Goal: Transaction & Acquisition: Purchase product/service

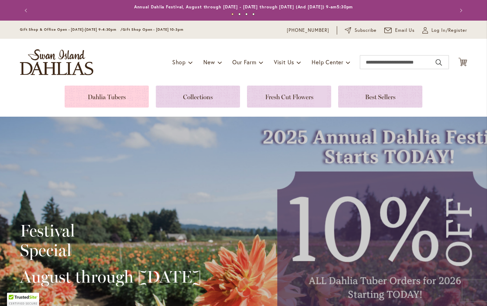
click at [92, 95] on link at bounding box center [107, 97] width 84 height 22
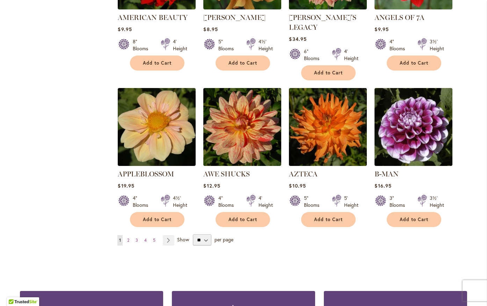
scroll to position [538, 0]
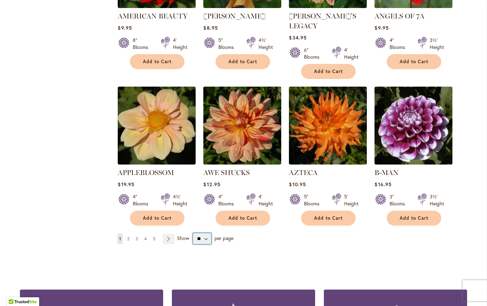
click at [208, 233] on select "** ** ** **" at bounding box center [202, 238] width 19 height 11
select select "**"
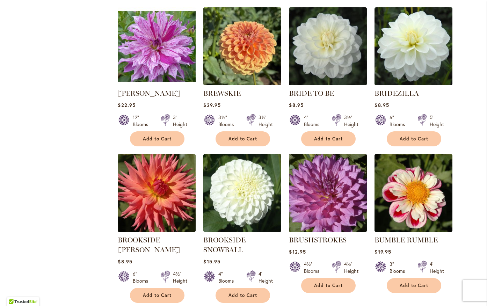
scroll to position [1960, 0]
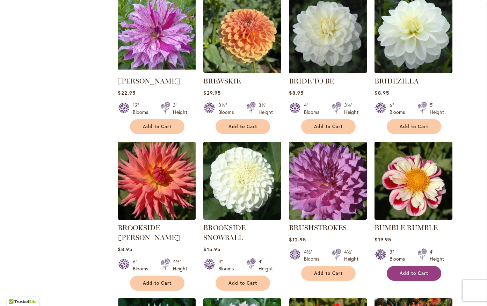
click at [415, 270] on span "Add to Cart" at bounding box center [414, 273] width 29 height 6
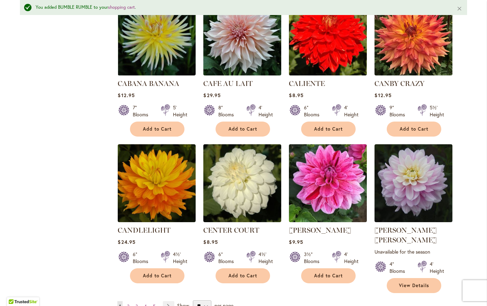
scroll to position [2277, 0]
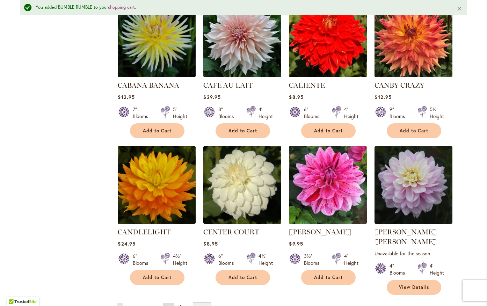
click at [169, 303] on link "Page Next" at bounding box center [169, 308] width 12 height 10
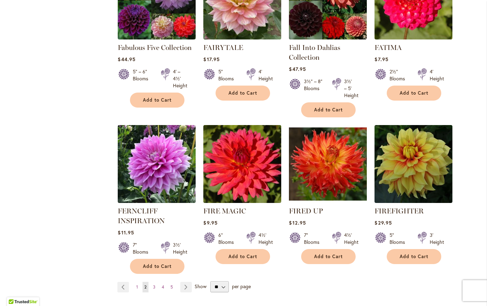
scroll to position [2344, 0]
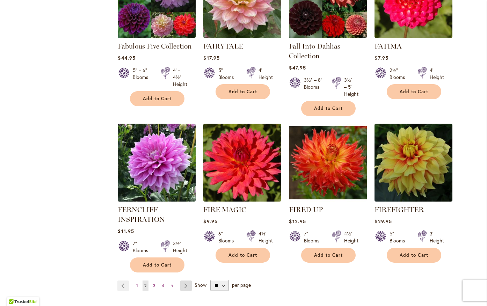
click at [186, 281] on link "Page Next" at bounding box center [186, 286] width 12 height 10
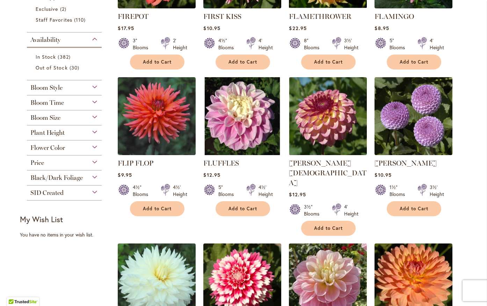
scroll to position [246, 0]
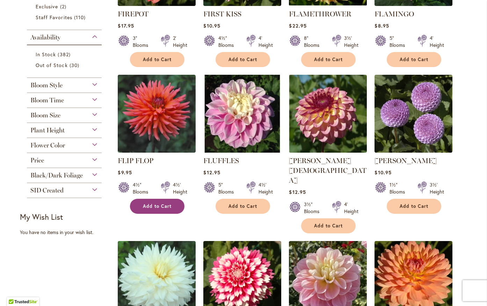
click at [148, 206] on span "Add to Cart" at bounding box center [157, 206] width 29 height 6
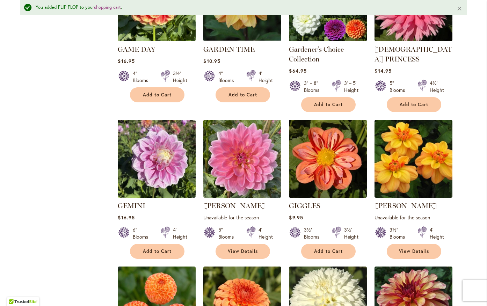
scroll to position [700, 0]
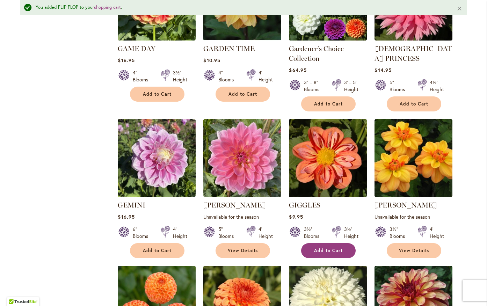
click at [330, 248] on span "Add to Cart" at bounding box center [328, 251] width 29 height 6
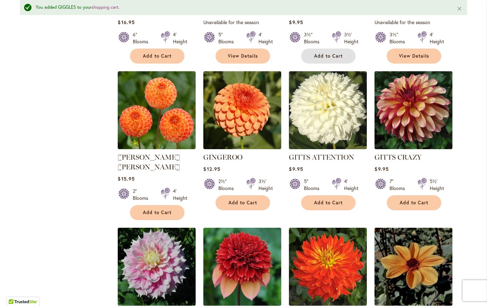
scroll to position [894, 0]
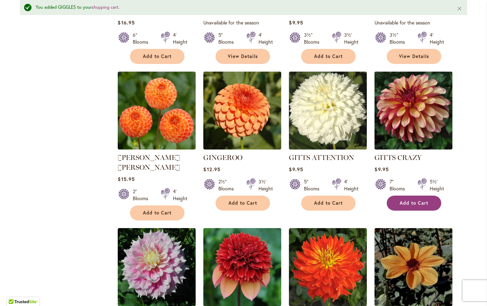
click at [408, 200] on span "Add to Cart" at bounding box center [414, 203] width 29 height 6
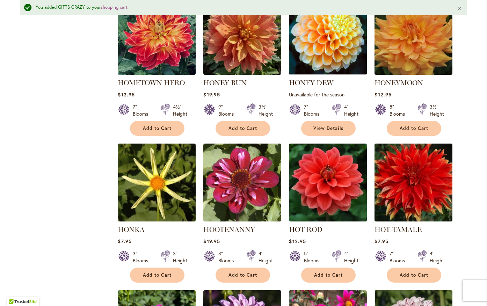
scroll to position [2043, 0]
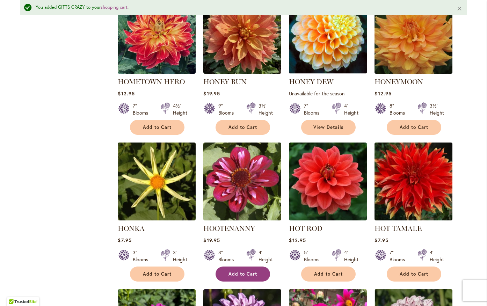
click at [237, 271] on span "Add to Cart" at bounding box center [242, 274] width 29 height 6
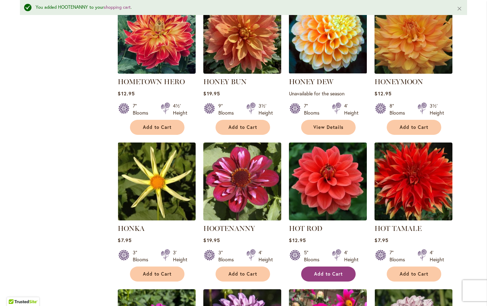
click at [326, 271] on span "Add to Cart" at bounding box center [328, 274] width 29 height 6
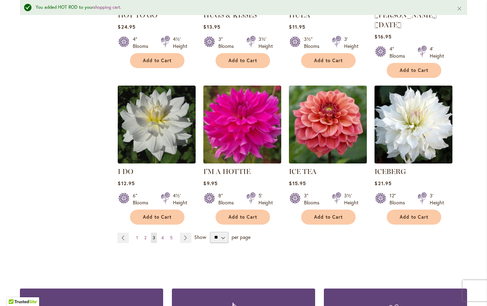
scroll to position [2440, 0]
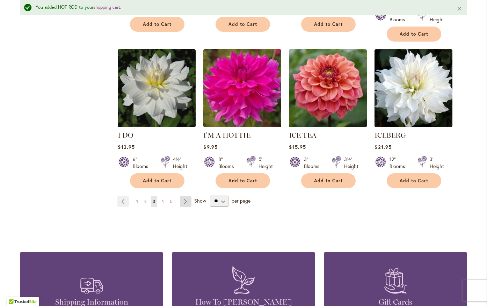
click at [183, 196] on link "Page Next" at bounding box center [186, 201] width 12 height 10
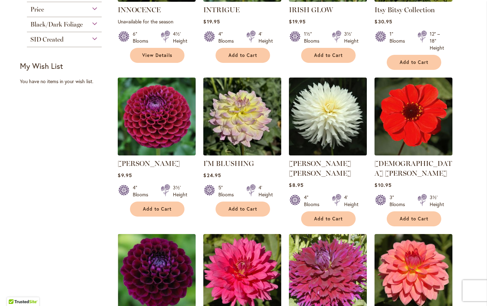
scroll to position [399, 0]
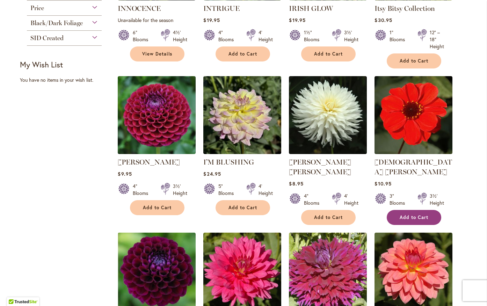
click at [422, 215] on span "Add to Cart" at bounding box center [414, 218] width 29 height 6
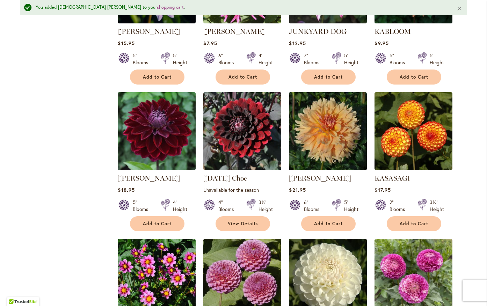
scroll to position [861, 0]
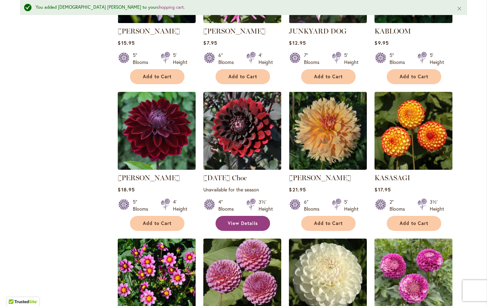
click at [239, 220] on span "View Details" at bounding box center [243, 223] width 30 height 6
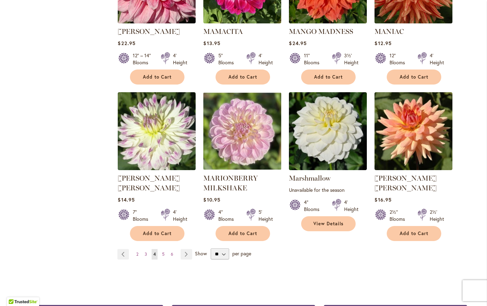
scroll to position [2349, 0]
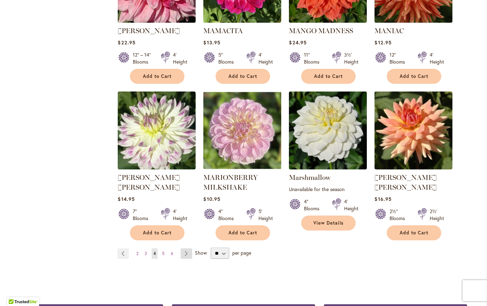
click at [183, 248] on link "Page Next" at bounding box center [187, 253] width 12 height 10
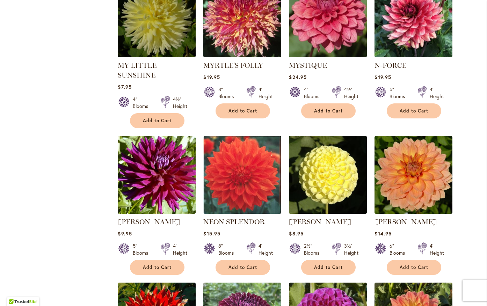
scroll to position [947, 0]
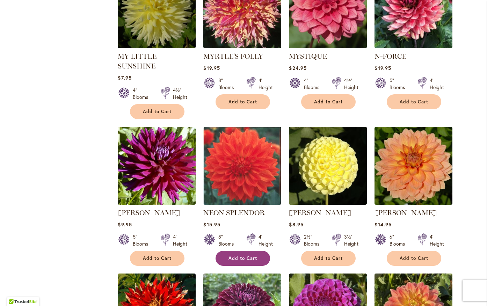
click at [234, 255] on span "Add to Cart" at bounding box center [242, 258] width 29 height 6
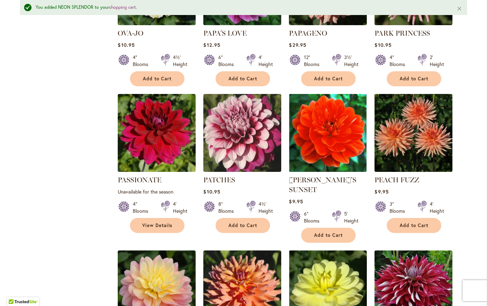
scroll to position [1743, 0]
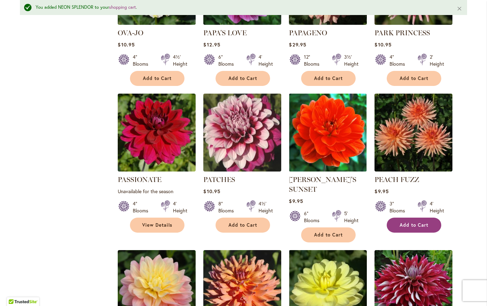
click at [424, 222] on span "Add to Cart" at bounding box center [414, 225] width 29 height 6
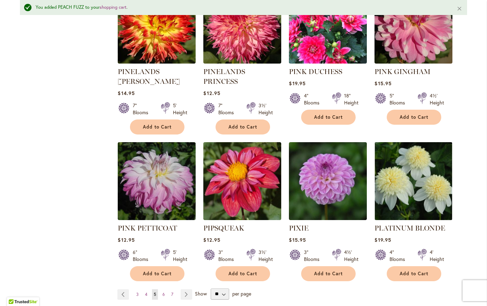
scroll to position [2321, 0]
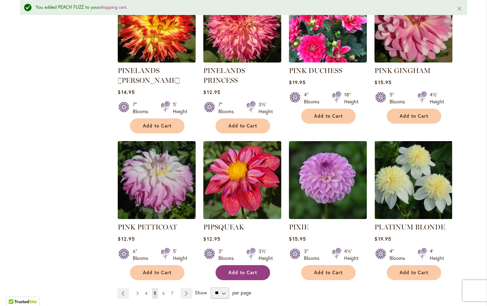
click at [242, 270] on span "Add to Cart" at bounding box center [242, 273] width 29 height 6
click at [186, 288] on link "Page Next" at bounding box center [187, 293] width 12 height 10
